Goal: Task Accomplishment & Management: Use online tool/utility

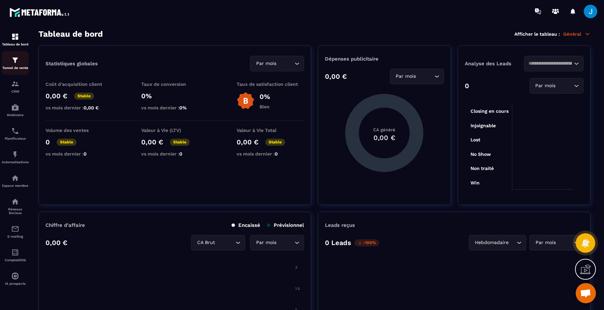
click at [17, 68] on p "Tunnel de vente" at bounding box center [15, 68] width 27 height 4
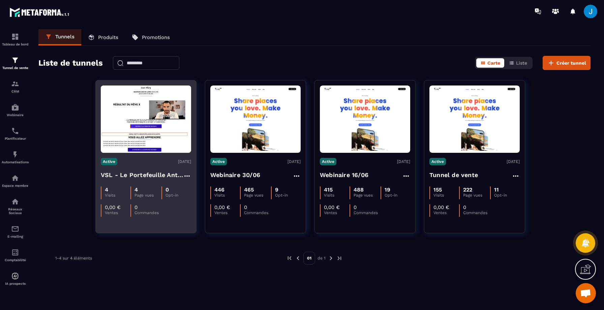
click at [154, 119] on img at bounding box center [146, 119] width 90 height 67
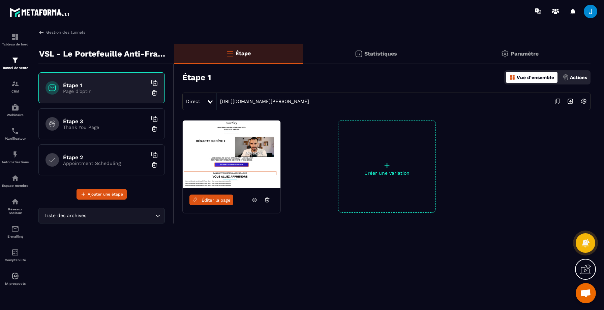
click at [202, 201] on span "Éditer la page" at bounding box center [215, 200] width 29 height 5
